Goal: Transaction & Acquisition: Purchase product/service

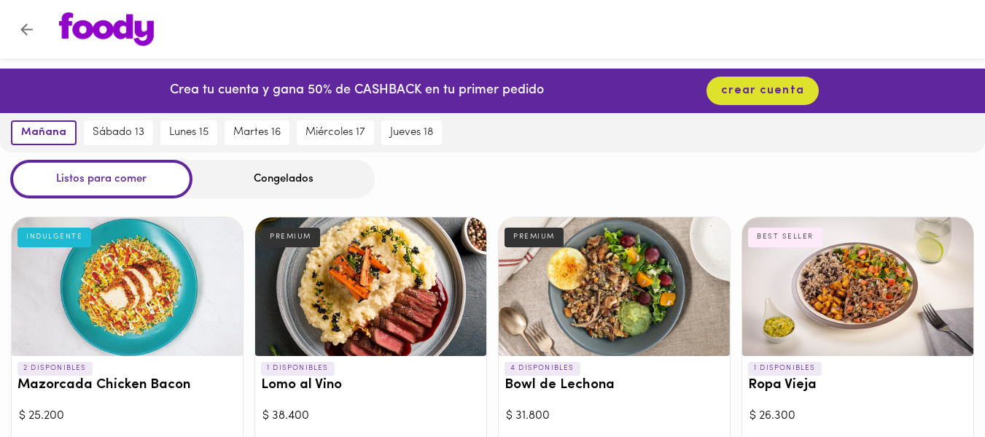
click at [258, 181] on div "Congelados" at bounding box center [283, 179] width 182 height 39
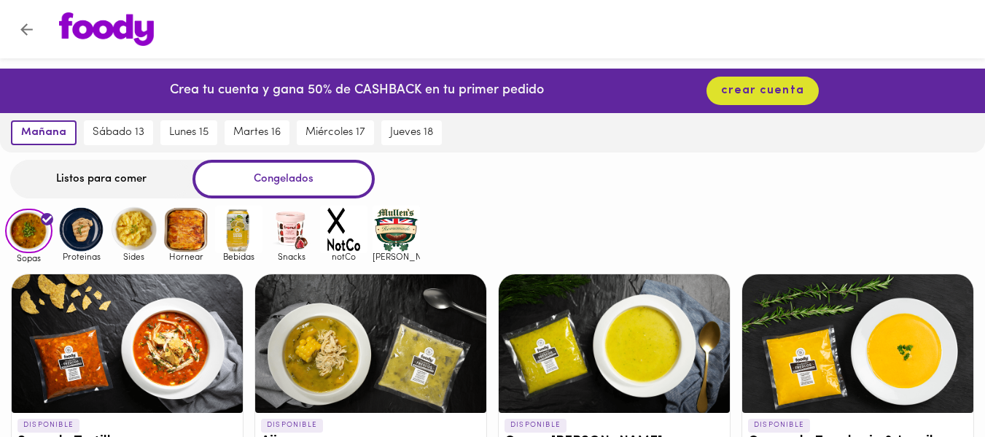
click at [281, 187] on div "Congelados" at bounding box center [283, 179] width 182 height 39
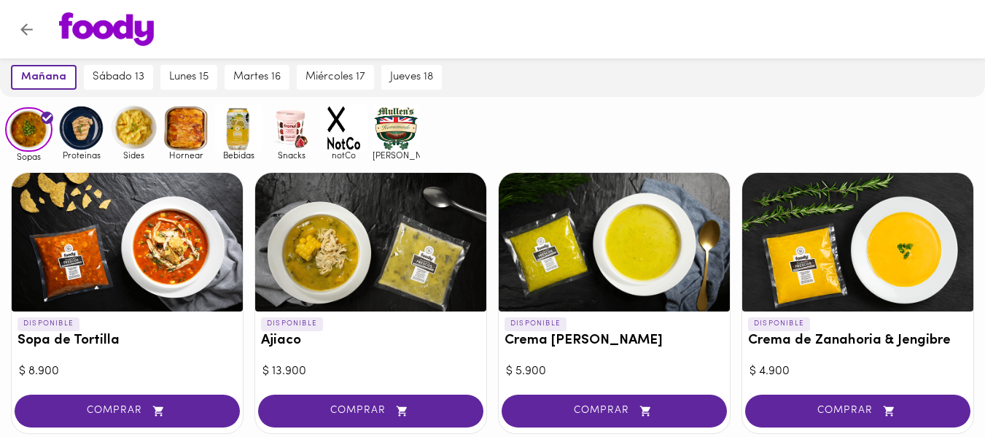
scroll to position [146, 0]
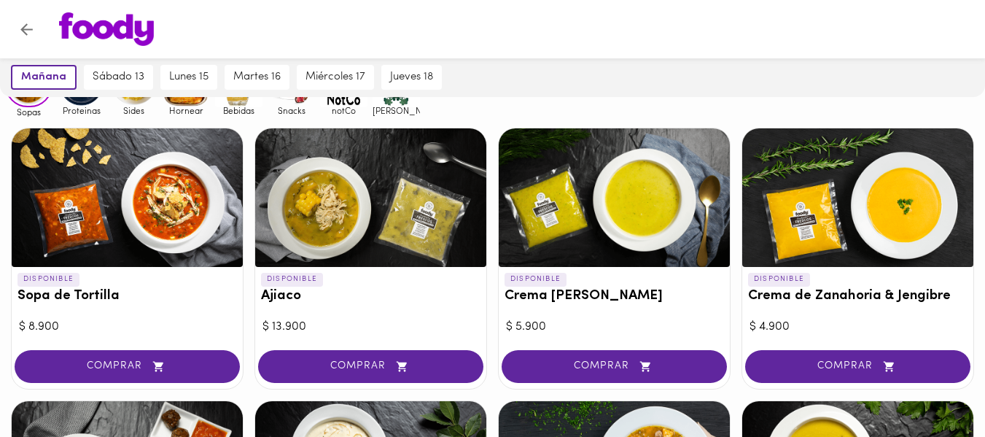
drag, startPoint x: 71, startPoint y: 165, endPoint x: 30, endPoint y: 176, distance: 42.2
click at [31, 177] on div at bounding box center [127, 197] width 231 height 138
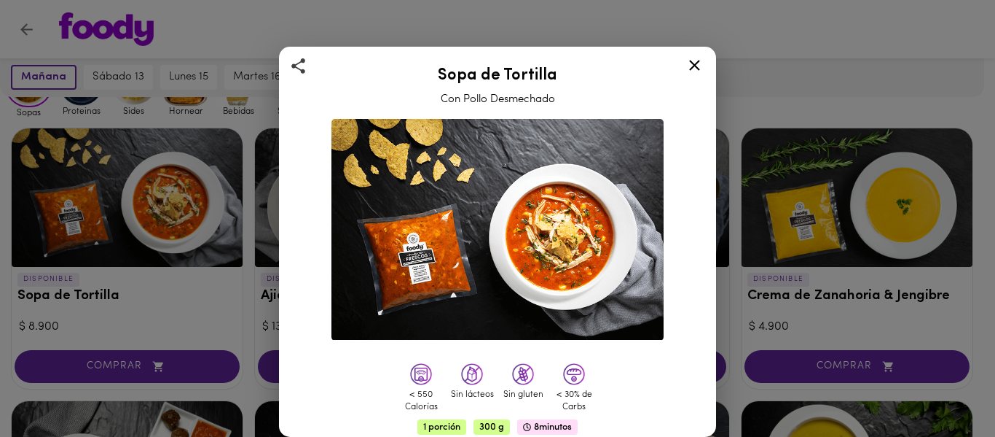
click at [687, 60] on icon at bounding box center [695, 65] width 18 height 18
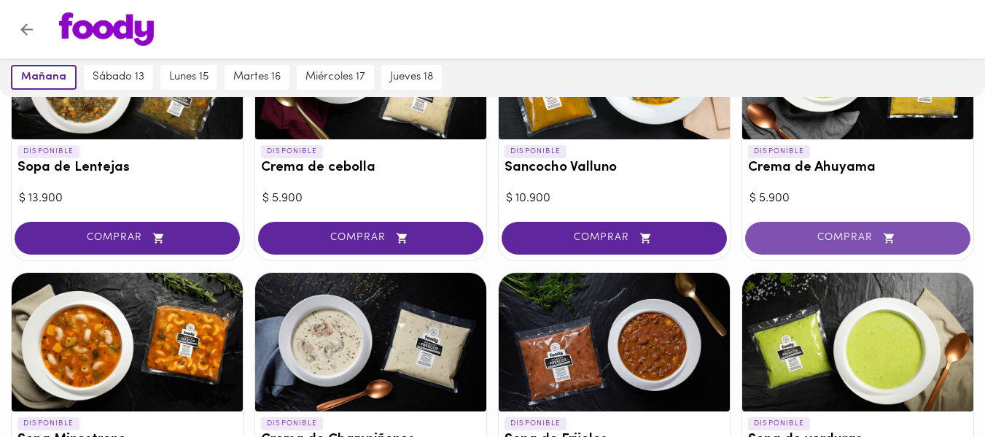
scroll to position [510, 0]
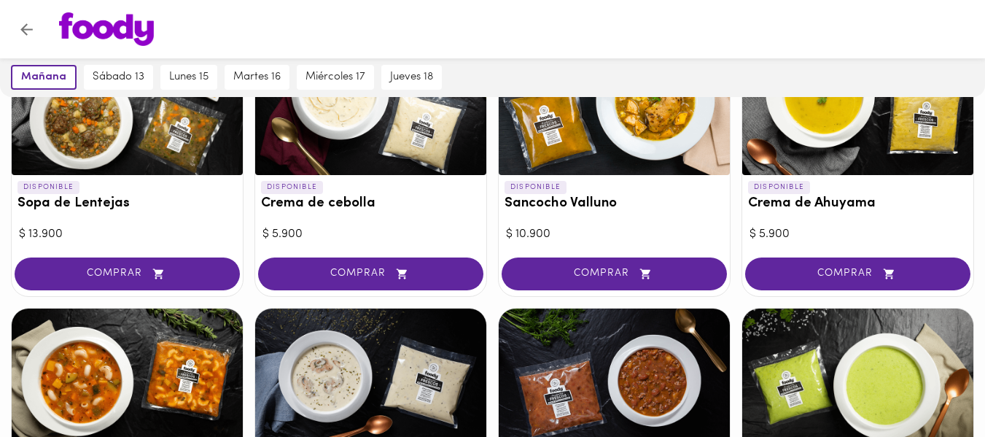
drag, startPoint x: 638, startPoint y: 102, endPoint x: 525, endPoint y: 123, distance: 114.9
click at [525, 123] on div at bounding box center [613, 105] width 231 height 138
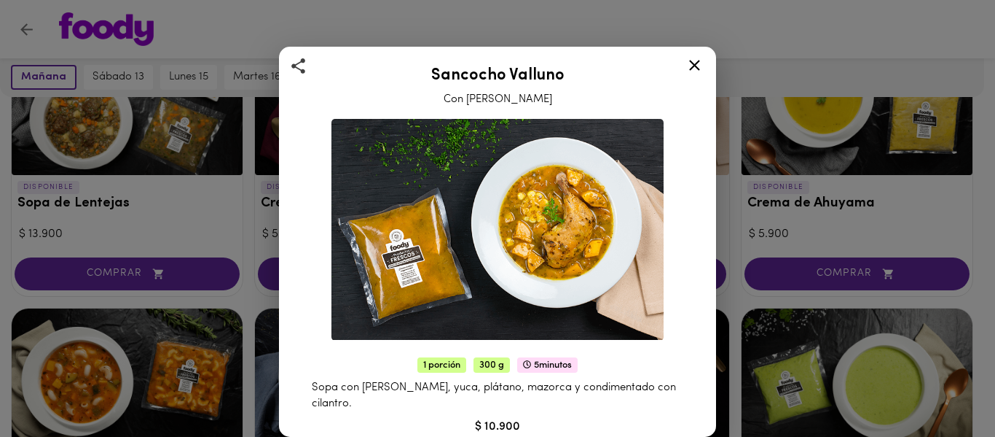
click at [689, 66] on icon at bounding box center [695, 65] width 18 height 18
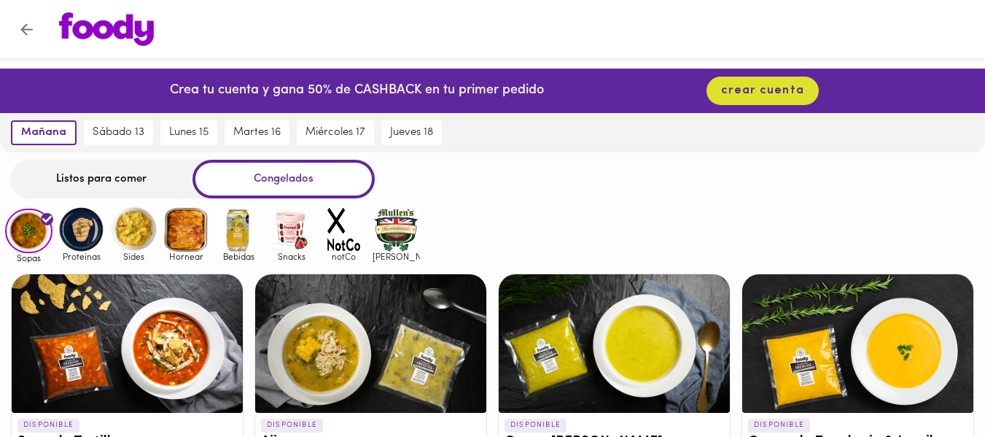
click at [92, 223] on img at bounding box center [81, 229] width 47 height 47
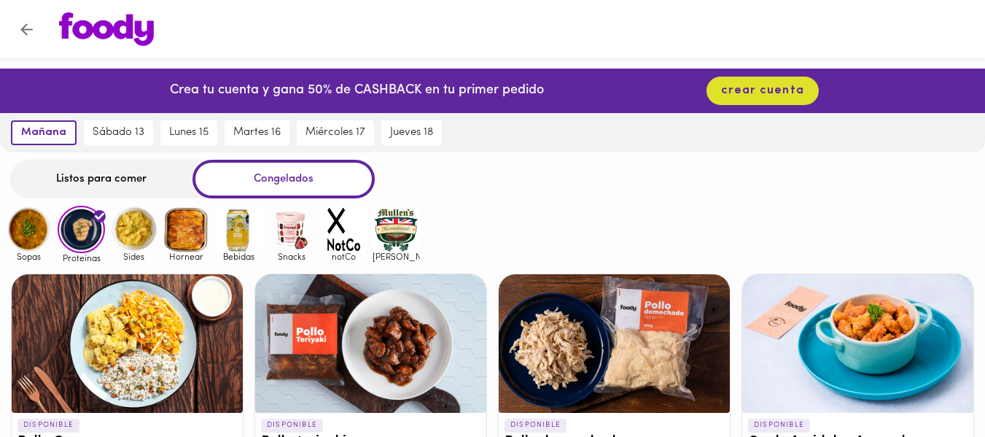
click at [143, 246] on img at bounding box center [133, 229] width 47 height 47
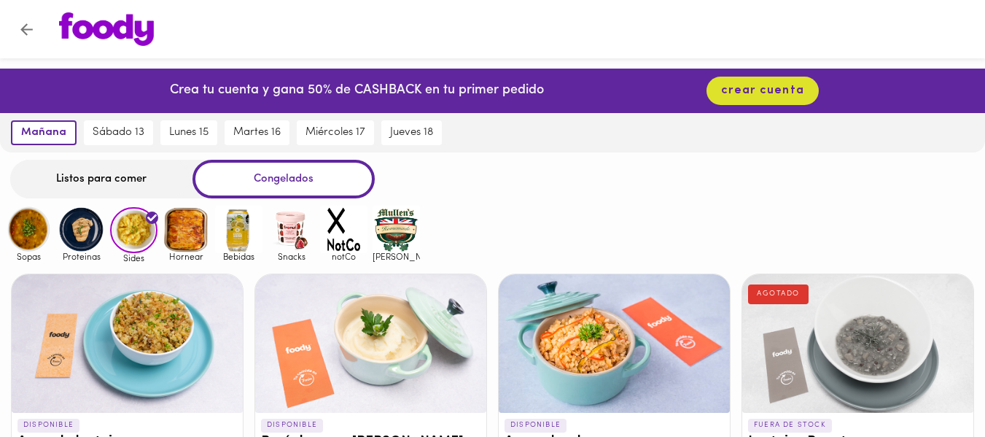
click at [189, 241] on img at bounding box center [186, 229] width 47 height 47
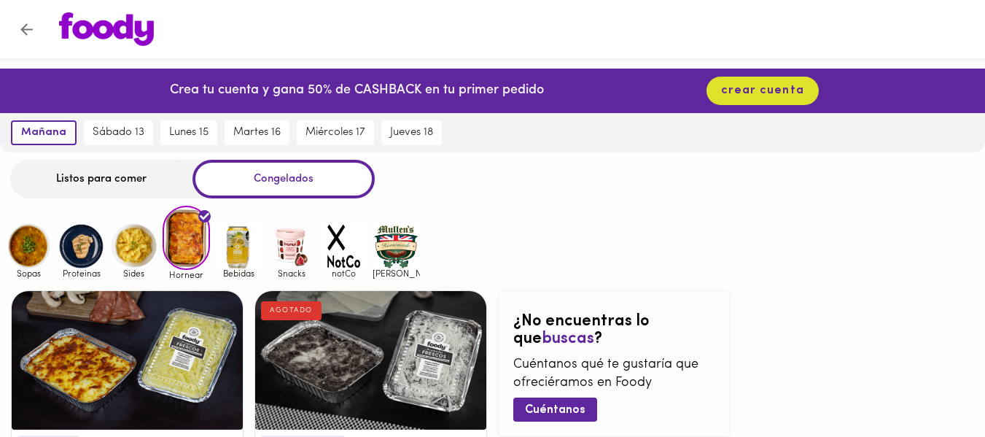
click at [251, 231] on img at bounding box center [238, 245] width 47 height 47
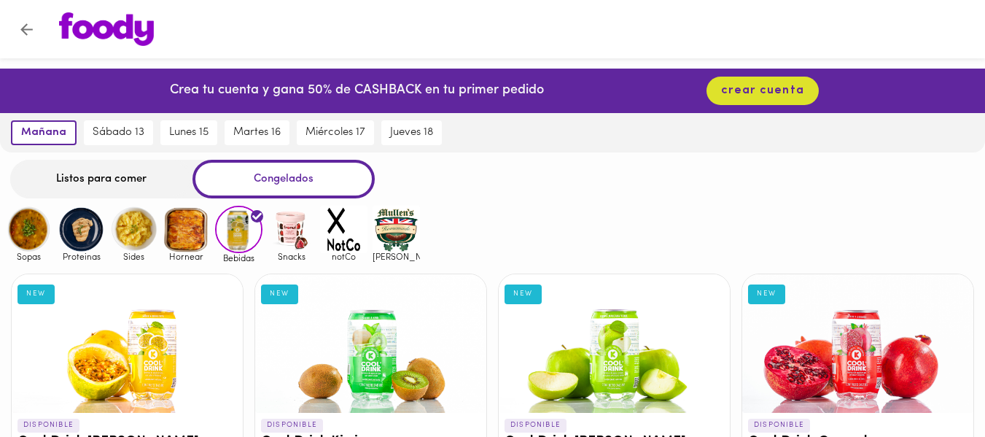
click at [278, 236] on img at bounding box center [290, 229] width 47 height 47
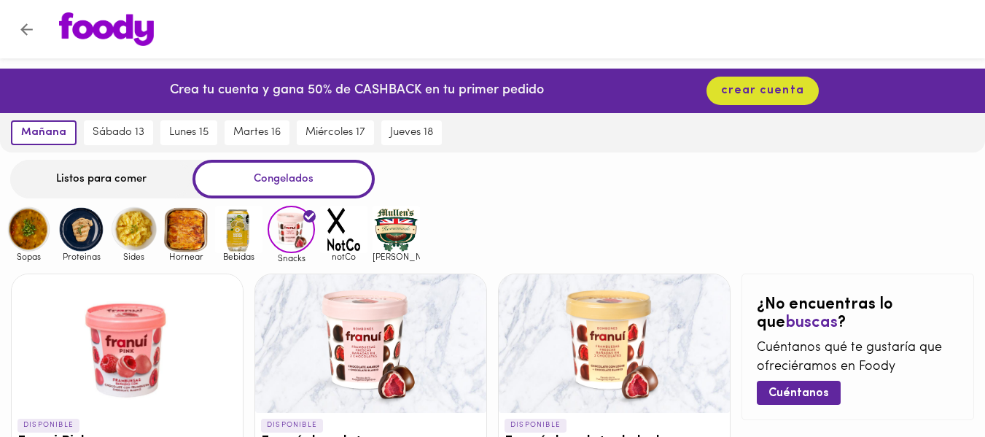
click at [333, 240] on img at bounding box center [343, 229] width 47 height 47
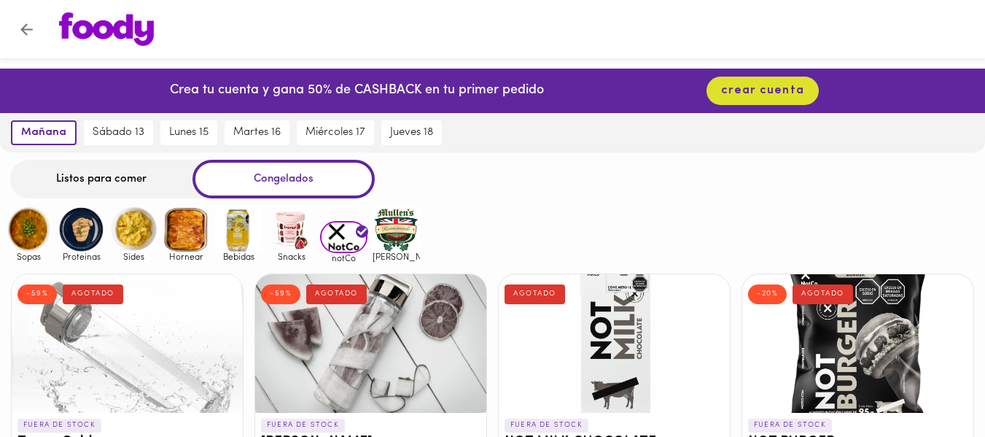
click at [400, 231] on img at bounding box center [395, 229] width 47 height 47
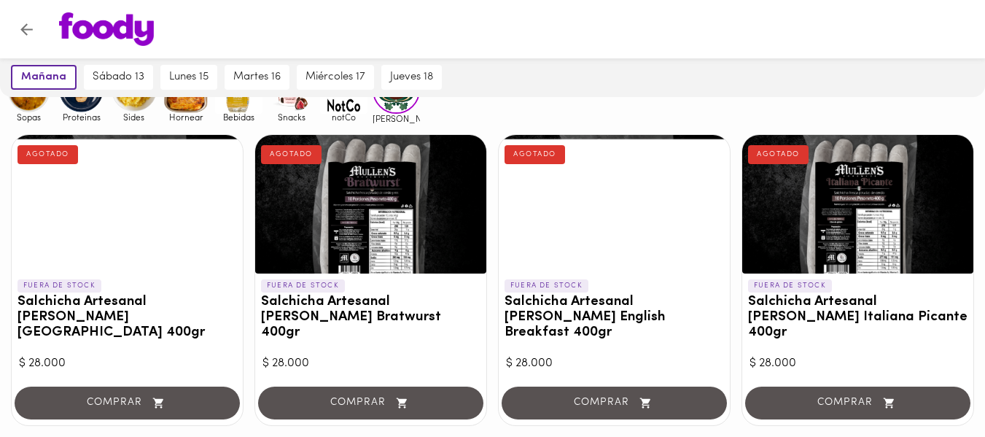
scroll to position [282, 0]
